Goal: Navigation & Orientation: Find specific page/section

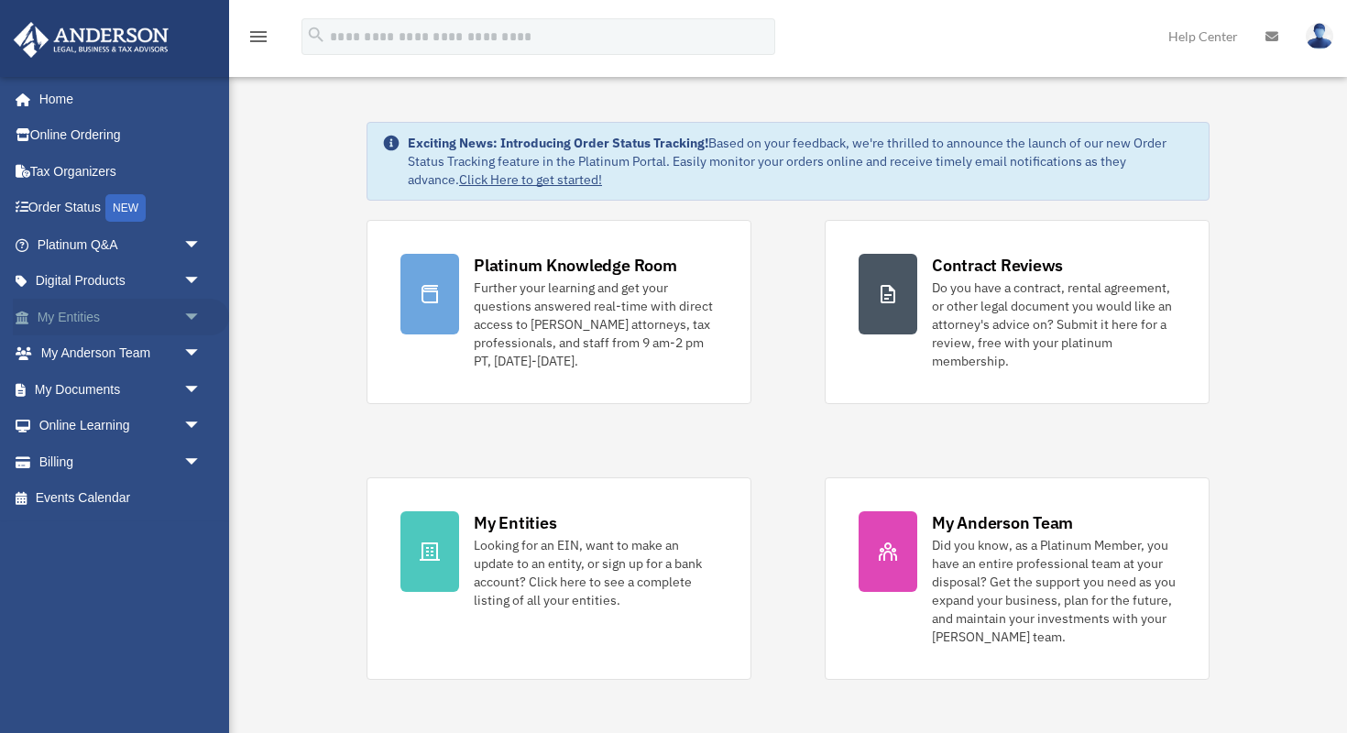
click at [188, 311] on span "arrow_drop_down" at bounding box center [201, 318] width 37 height 38
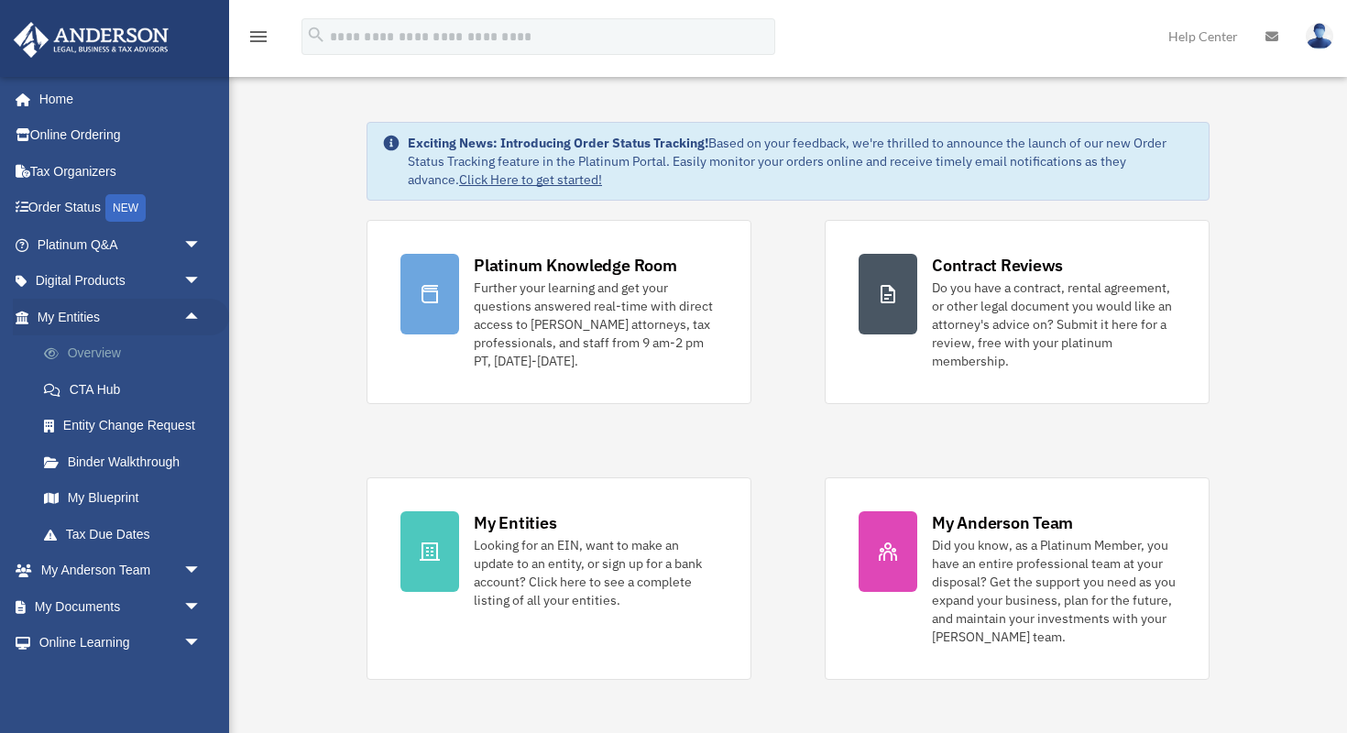
click at [119, 352] on link "Overview" at bounding box center [127, 353] width 203 height 37
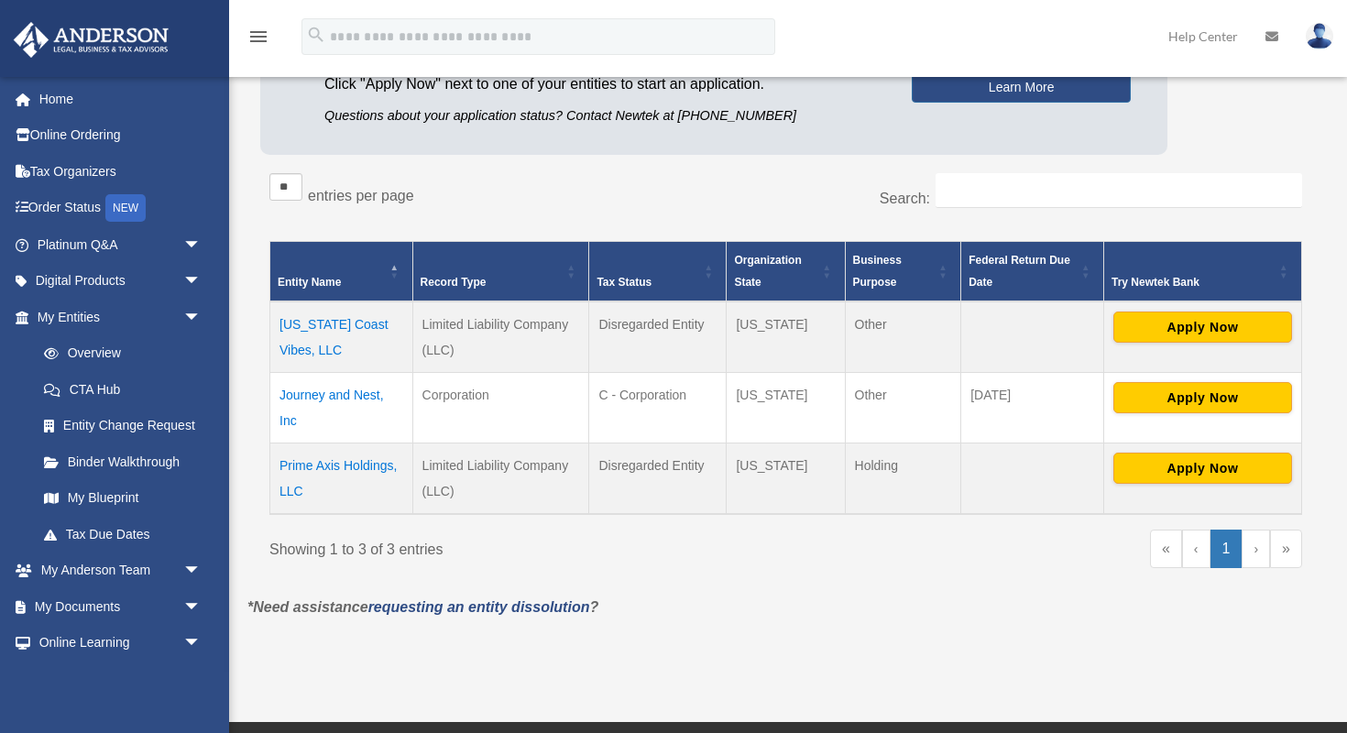
scroll to position [218, 0]
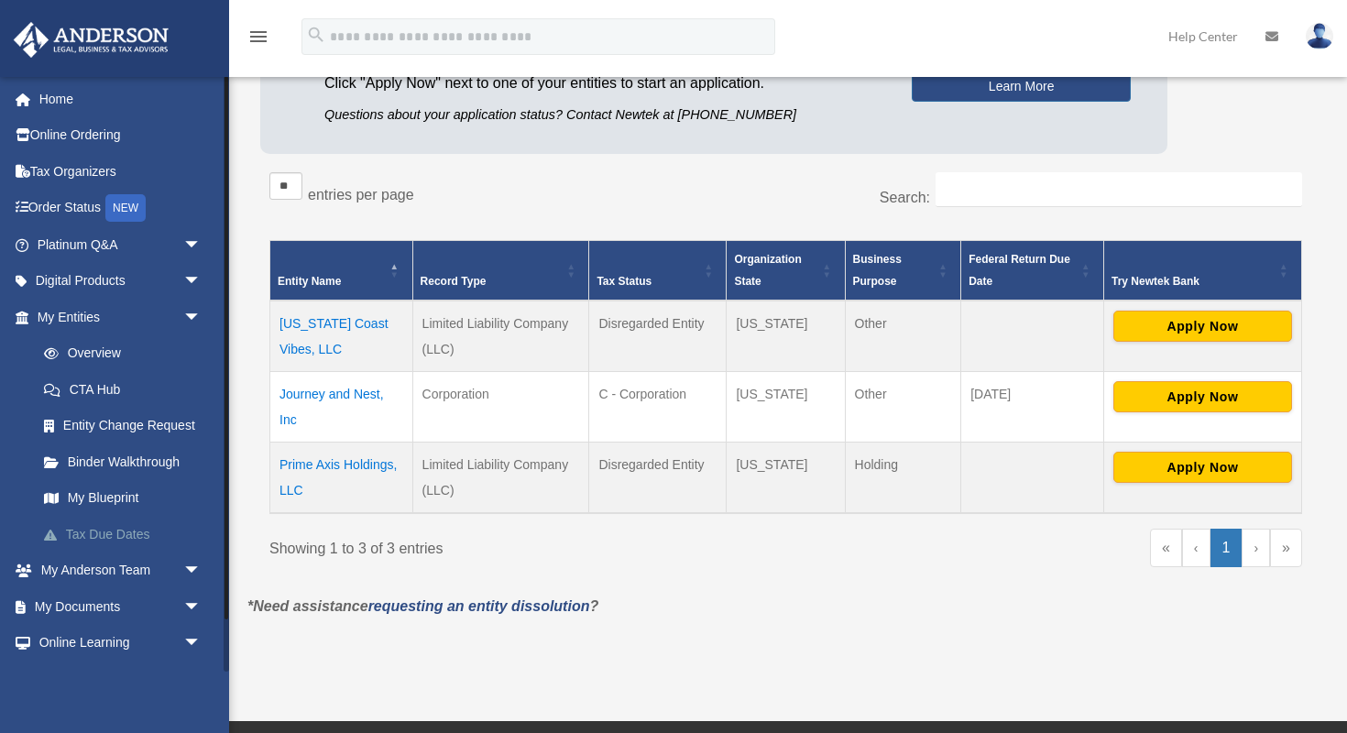
click at [130, 532] on link "Tax Due Dates" at bounding box center [127, 534] width 203 height 37
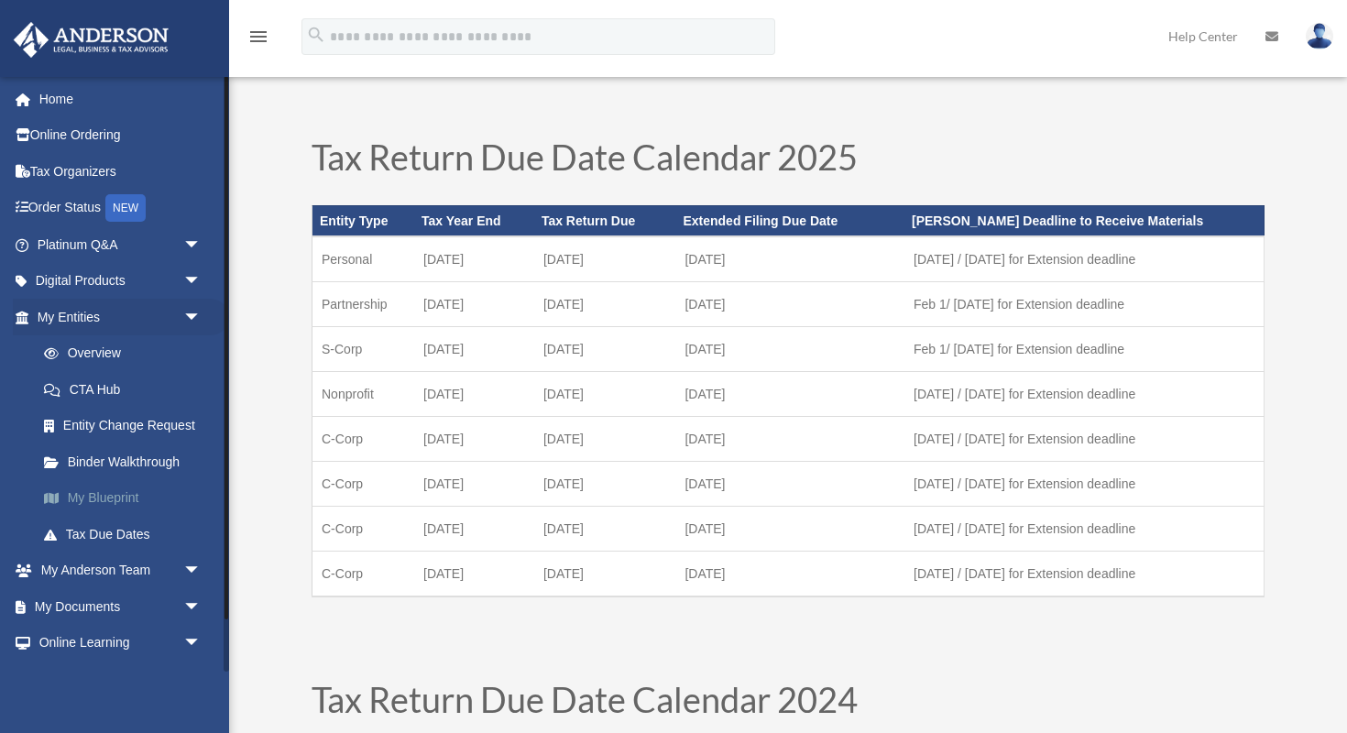
click at [101, 492] on link "My Blueprint" at bounding box center [127, 498] width 203 height 37
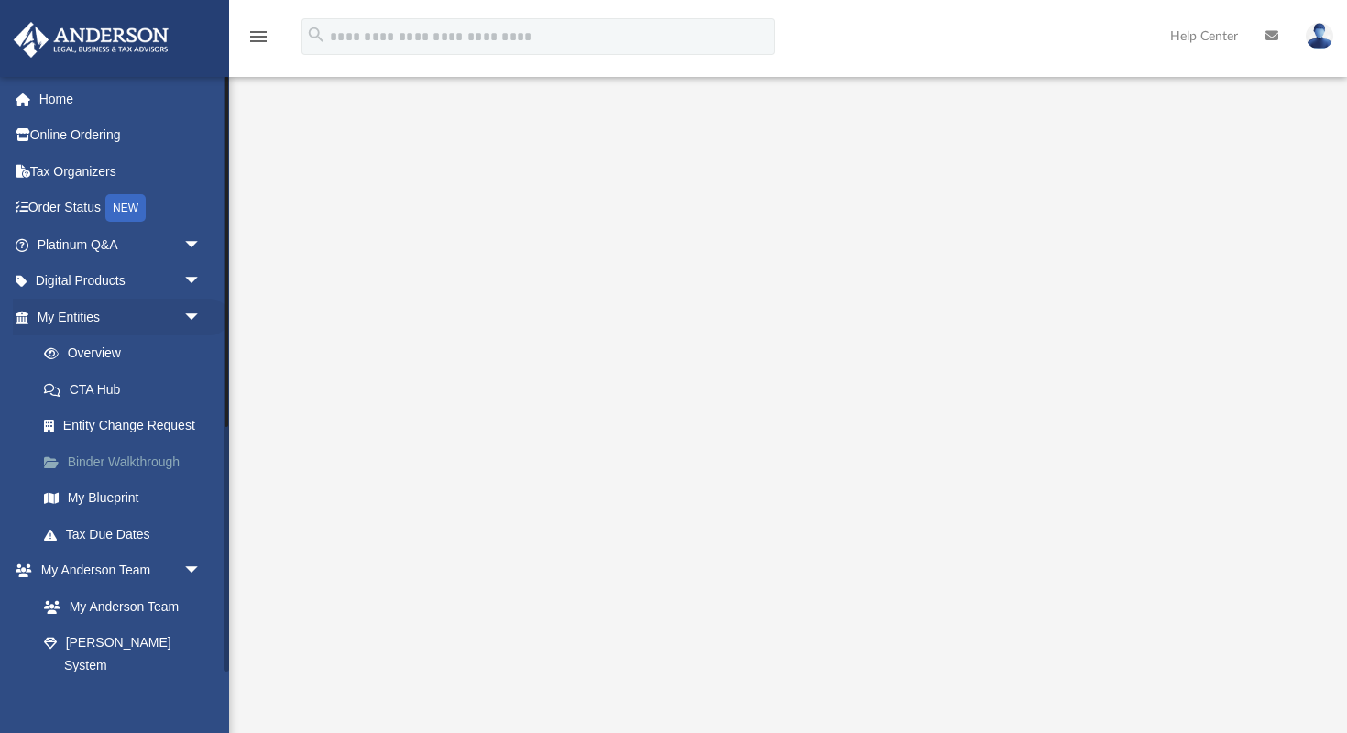
click at [145, 464] on link "Binder Walkthrough" at bounding box center [127, 461] width 203 height 37
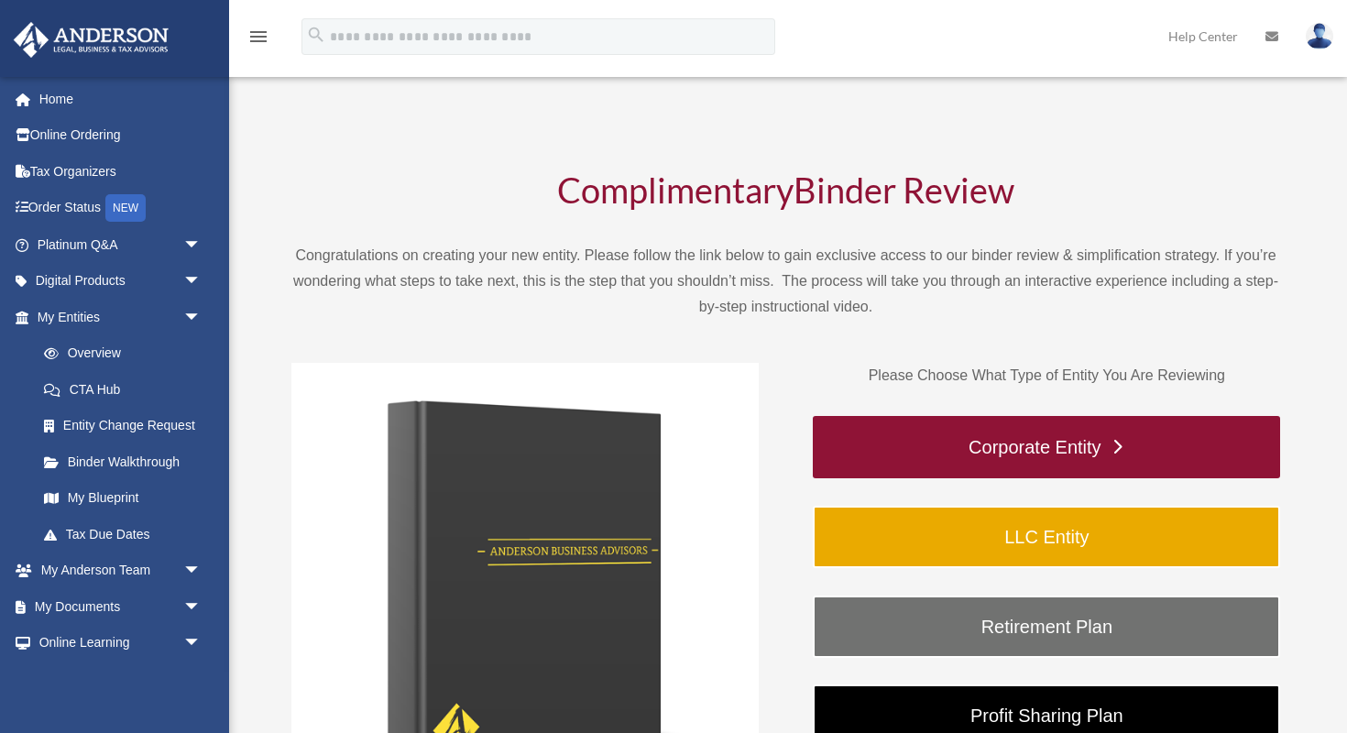
click at [1029, 443] on link "Corporate Entity" at bounding box center [1046, 447] width 467 height 62
